Goal: Task Accomplishment & Management: Manage account settings

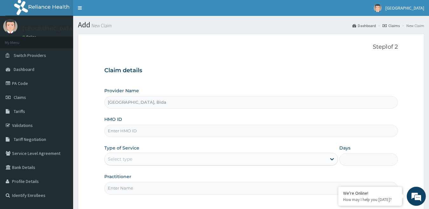
type input "[GEOGRAPHIC_DATA], Bida"
click at [23, 70] on span "Dashboard" at bounding box center [24, 69] width 21 height 6
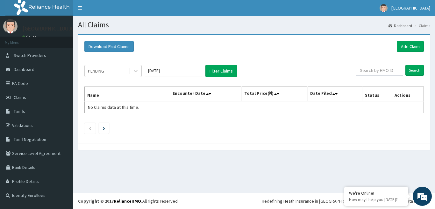
click at [166, 68] on input "Oct 2025" at bounding box center [173, 70] width 57 height 11
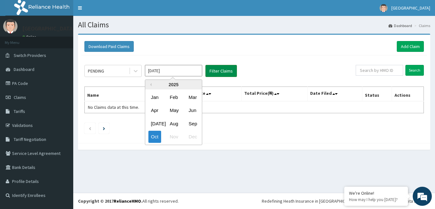
click at [222, 70] on button "Filter Claims" at bounding box center [220, 71] width 31 height 12
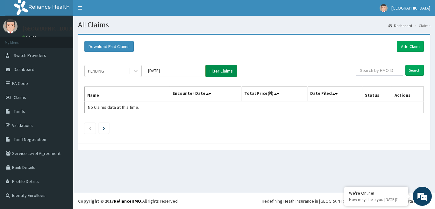
click at [222, 70] on button "Filter Claims" at bounding box center [220, 71] width 31 height 12
click at [176, 71] on input "[DATE]" at bounding box center [173, 70] width 57 height 11
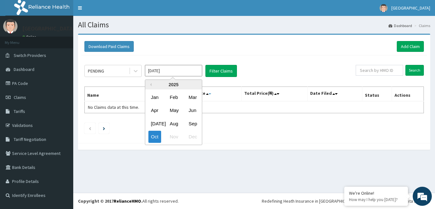
click at [193, 122] on div "Sep" at bounding box center [192, 124] width 13 height 12
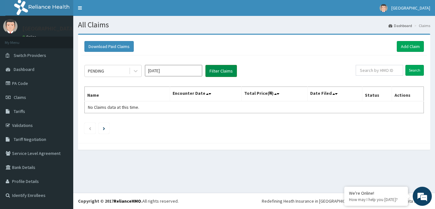
click at [220, 68] on button "Filter Claims" at bounding box center [220, 71] width 31 height 12
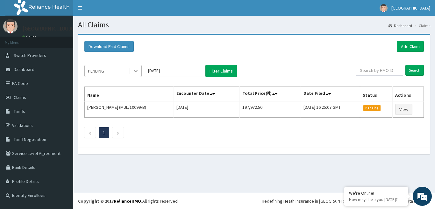
click at [134, 72] on icon at bounding box center [135, 71] width 6 height 6
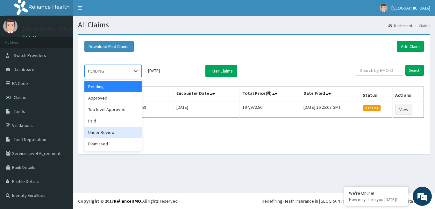
click at [107, 136] on div "Under Review" at bounding box center [112, 132] width 57 height 11
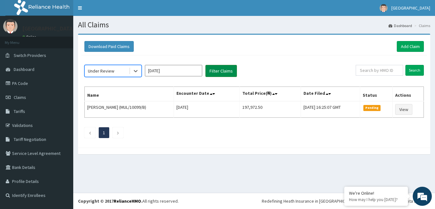
click at [219, 71] on button "Filter Claims" at bounding box center [220, 71] width 31 height 12
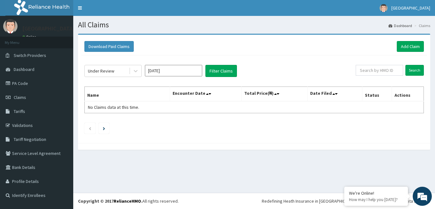
click at [185, 76] on input "Sep 2025" at bounding box center [173, 70] width 57 height 11
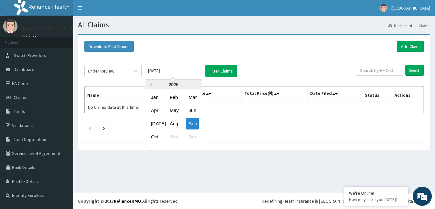
click at [172, 123] on div "Aug" at bounding box center [173, 124] width 13 height 12
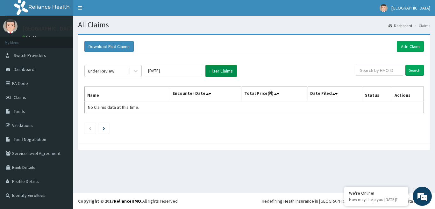
click at [214, 70] on button "Filter Claims" at bounding box center [220, 71] width 31 height 12
click at [218, 71] on button "Filter Claims" at bounding box center [220, 71] width 31 height 12
click at [134, 70] on icon at bounding box center [136, 71] width 4 height 2
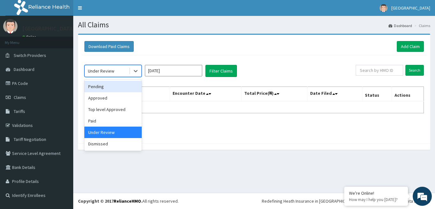
click at [108, 87] on div "Pending" at bounding box center [112, 86] width 57 height 11
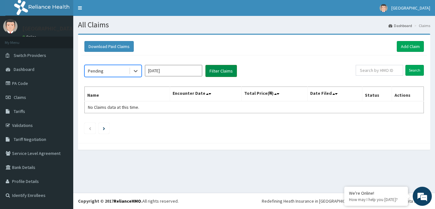
click at [221, 74] on button "Filter Claims" at bounding box center [220, 71] width 31 height 12
click at [220, 69] on button "Filter Claims" at bounding box center [220, 71] width 31 height 12
click at [160, 71] on input "Aug 2025" at bounding box center [173, 70] width 57 height 11
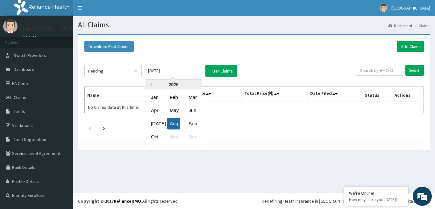
click at [172, 123] on div "Aug" at bounding box center [173, 124] width 13 height 12
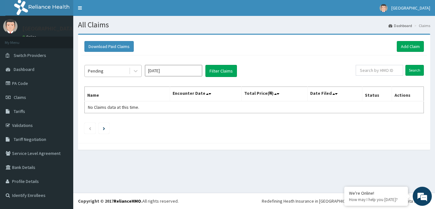
click at [109, 72] on div "Pending" at bounding box center [107, 71] width 44 height 10
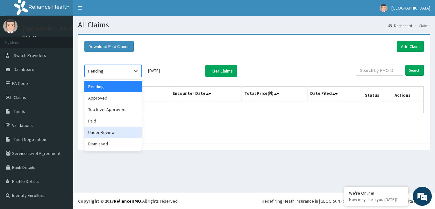
click at [105, 129] on div "Under Review" at bounding box center [112, 132] width 57 height 11
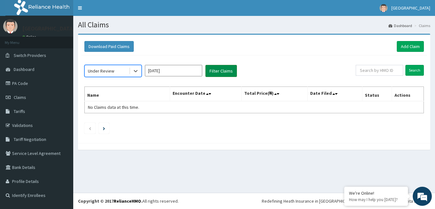
click at [212, 74] on button "Filter Claims" at bounding box center [220, 71] width 31 height 12
click at [135, 72] on icon at bounding box center [135, 71] width 6 height 6
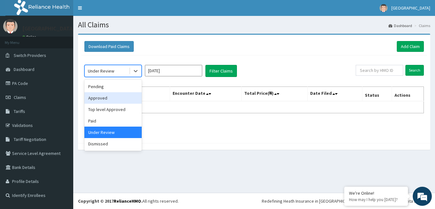
click at [122, 97] on div "Approved" at bounding box center [112, 97] width 57 height 11
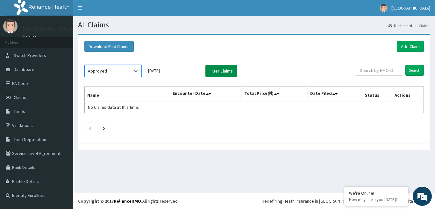
click at [217, 68] on button "Filter Claims" at bounding box center [220, 71] width 31 height 12
click at [160, 72] on input "Aug 2025" at bounding box center [173, 70] width 57 height 11
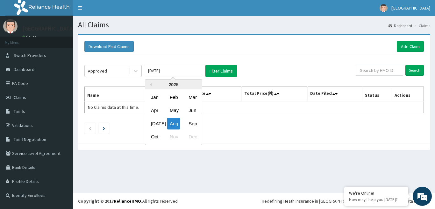
click at [193, 122] on div "Sep" at bounding box center [192, 124] width 13 height 12
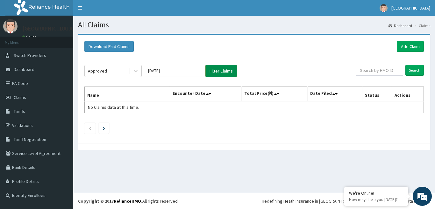
click at [221, 73] on button "Filter Claims" at bounding box center [220, 71] width 31 height 12
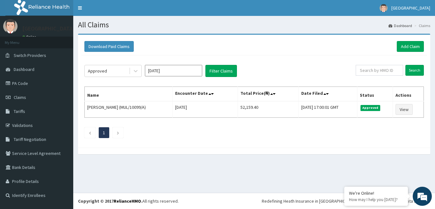
click at [186, 70] on input "Sep 2025" at bounding box center [173, 70] width 57 height 11
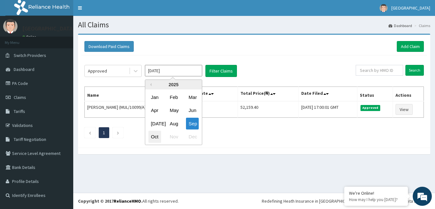
click at [155, 137] on div "Oct" at bounding box center [154, 137] width 13 height 12
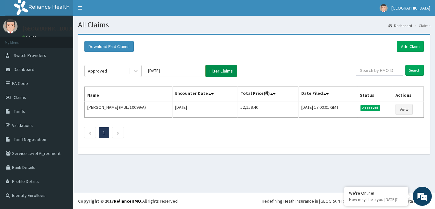
click at [224, 71] on button "Filter Claims" at bounding box center [220, 71] width 31 height 12
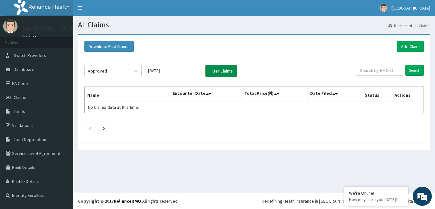
click at [224, 71] on button "Filter Claims" at bounding box center [220, 71] width 31 height 12
click at [168, 71] on input "Oct 2025" at bounding box center [173, 70] width 57 height 11
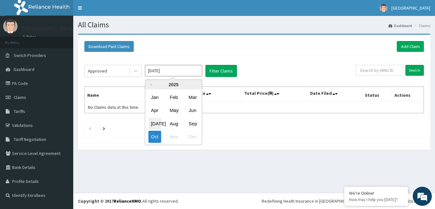
click at [157, 123] on div "Jul" at bounding box center [154, 124] width 13 height 12
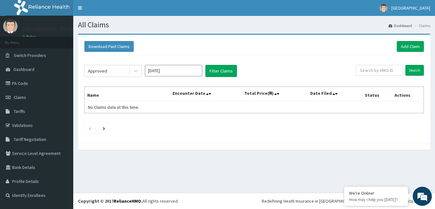
type input "Jul 2025"
click at [230, 72] on button "Filter Claims" at bounding box center [220, 71] width 31 height 12
click at [135, 69] on icon at bounding box center [135, 71] width 6 height 6
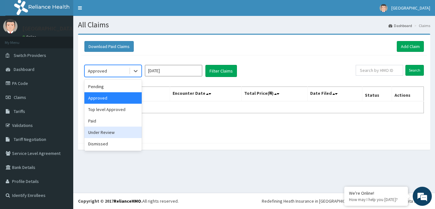
click at [105, 130] on div "Under Review" at bounding box center [112, 132] width 57 height 11
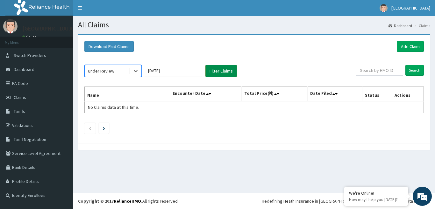
click at [216, 76] on button "Filter Claims" at bounding box center [220, 71] width 31 height 12
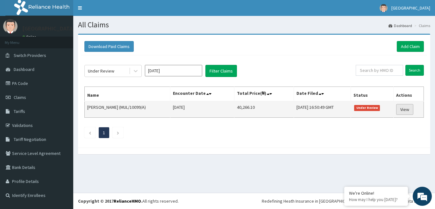
click at [410, 109] on link "View" at bounding box center [404, 109] width 17 height 11
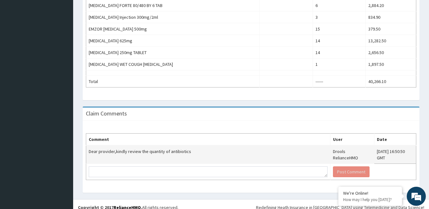
scroll to position [253, 0]
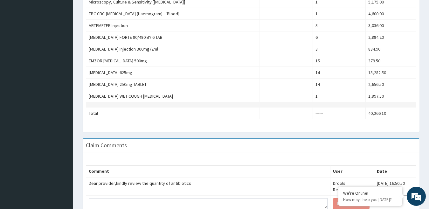
drag, startPoint x: 318, startPoint y: 114, endPoint x: 337, endPoint y: 103, distance: 21.9
click at [318, 114] on td "------" at bounding box center [339, 114] width 53 height 12
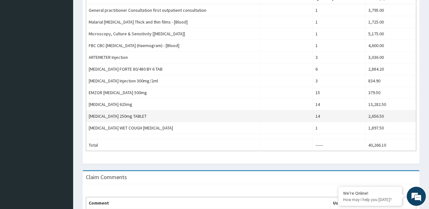
scroll to position [0, 0]
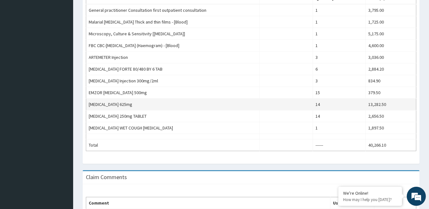
click at [324, 104] on td "14" at bounding box center [339, 105] width 53 height 12
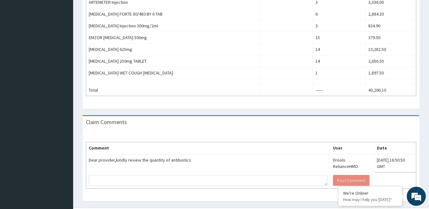
scroll to position [285, 0]
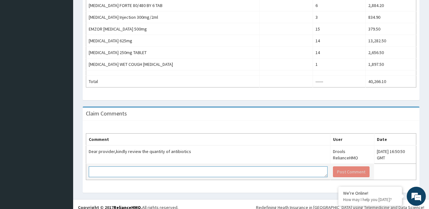
click at [184, 166] on textarea at bounding box center [208, 171] width 239 height 11
type textarea "Dear HMO, kindly clarify the antibiotic"
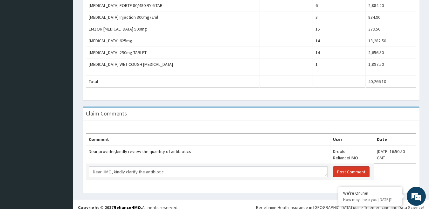
click at [333, 166] on button "Post Comment" at bounding box center [351, 171] width 37 height 11
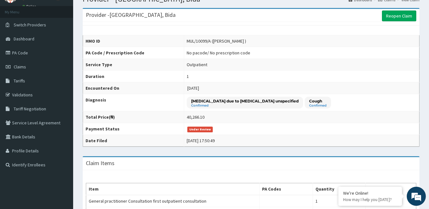
scroll to position [0, 0]
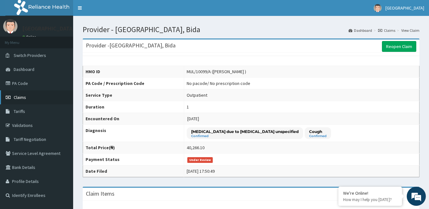
click at [26, 96] on span "Claims" at bounding box center [20, 97] width 12 height 6
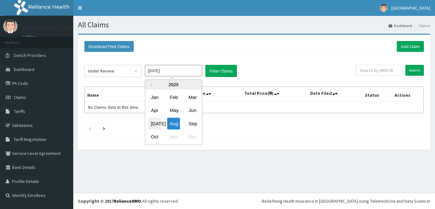
click at [157, 123] on div "Jul" at bounding box center [154, 124] width 13 height 12
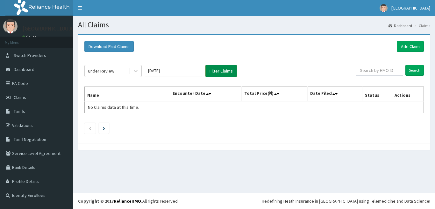
click at [227, 70] on button "Filter Claims" at bounding box center [220, 71] width 31 height 12
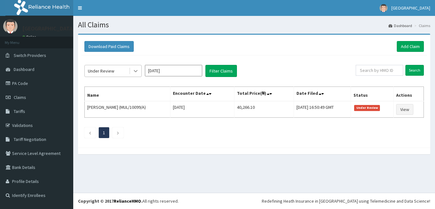
click at [136, 72] on icon at bounding box center [135, 71] width 6 height 6
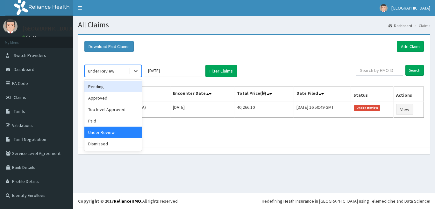
click at [113, 87] on div "Pending" at bounding box center [112, 86] width 57 height 11
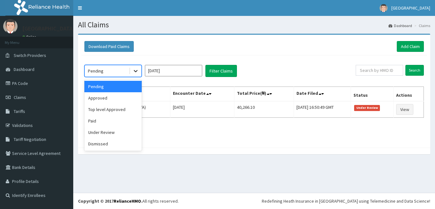
click at [137, 70] on icon at bounding box center [135, 71] width 6 height 6
click at [116, 101] on div "Approved" at bounding box center [112, 97] width 57 height 11
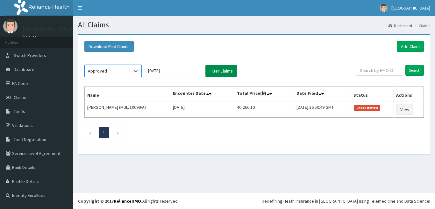
click at [213, 68] on button "Filter Claims" at bounding box center [220, 71] width 31 height 12
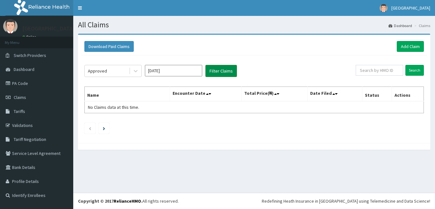
click at [219, 68] on button "Filter Claims" at bounding box center [220, 71] width 31 height 12
click at [178, 69] on input "Jul 2025" at bounding box center [173, 70] width 57 height 11
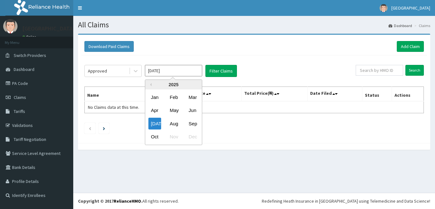
click at [175, 123] on div "Aug" at bounding box center [173, 124] width 13 height 12
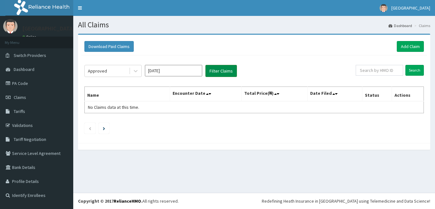
click at [215, 73] on button "Filter Claims" at bounding box center [220, 71] width 31 height 12
click at [216, 73] on button "Filter Claims" at bounding box center [220, 71] width 31 height 12
click at [180, 72] on input "Aug 2025" at bounding box center [173, 70] width 57 height 11
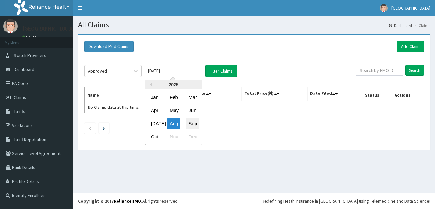
click at [189, 125] on div "Sep" at bounding box center [192, 124] width 13 height 12
type input "Sep 2025"
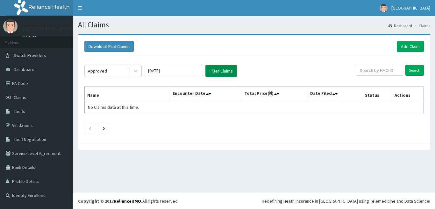
click at [223, 71] on button "Filter Claims" at bounding box center [220, 71] width 31 height 12
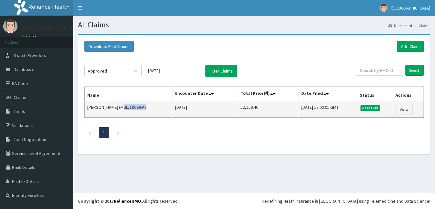
drag, startPoint x: 145, startPoint y: 107, endPoint x: 121, endPoint y: 106, distance: 24.2
click at [121, 106] on td "Nasir ABUBAKAR (MUL/10099/A)" at bounding box center [129, 109] width 88 height 17
copy td "MUL/10099/A"
click at [408, 110] on link "View" at bounding box center [403, 109] width 17 height 11
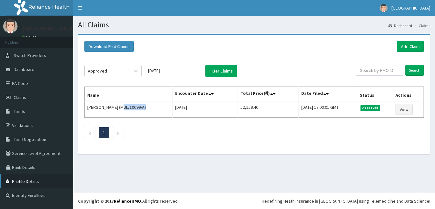
drag, startPoint x: 25, startPoint y: 196, endPoint x: 50, endPoint y: 181, distance: 28.7
click at [25, 196] on link "Identify Enrollees" at bounding box center [36, 195] width 73 height 14
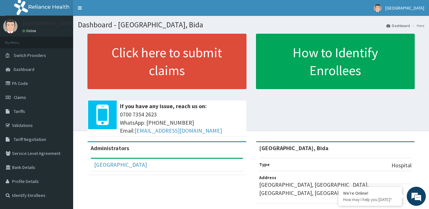
click at [21, 128] on link "Validations" at bounding box center [36, 125] width 73 height 14
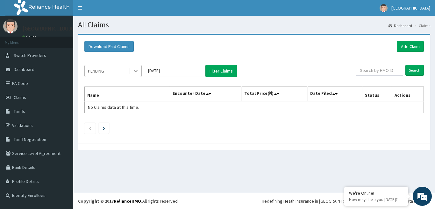
click at [133, 72] on icon at bounding box center [135, 71] width 6 height 6
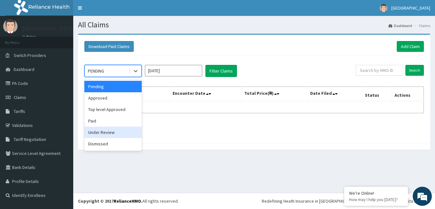
click at [114, 130] on div "Under Review" at bounding box center [112, 132] width 57 height 11
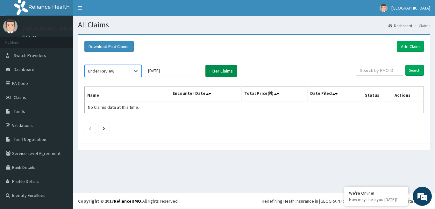
click at [222, 70] on button "Filter Claims" at bounding box center [220, 71] width 31 height 12
click at [132, 71] on div at bounding box center [135, 70] width 11 height 11
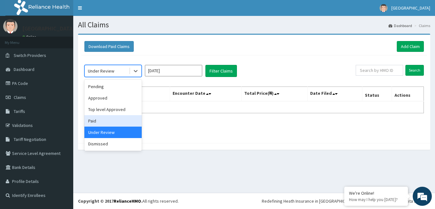
click at [104, 122] on div "Paid" at bounding box center [112, 120] width 57 height 11
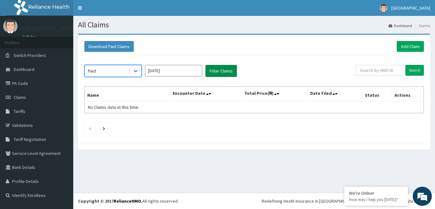
click at [224, 72] on button "Filter Claims" at bounding box center [220, 71] width 31 height 12
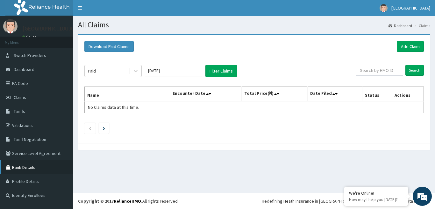
click at [30, 167] on link "Bank Details" at bounding box center [36, 167] width 73 height 14
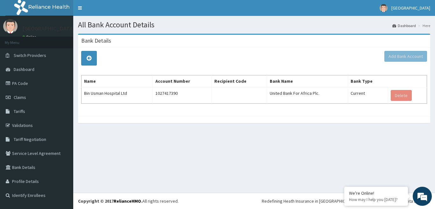
click at [31, 167] on link "Bank Details" at bounding box center [36, 167] width 73 height 14
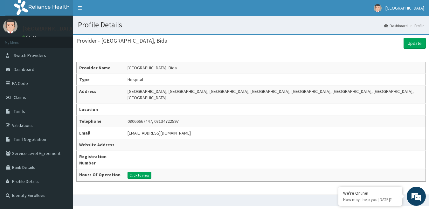
scroll to position [0, 0]
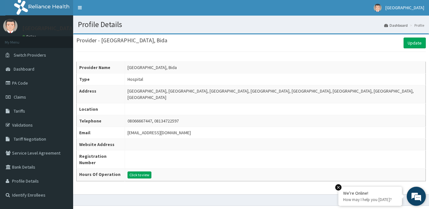
click at [338, 187] on em at bounding box center [338, 187] width 6 height 6
